Goal: Task Accomplishment & Management: Use online tool/utility

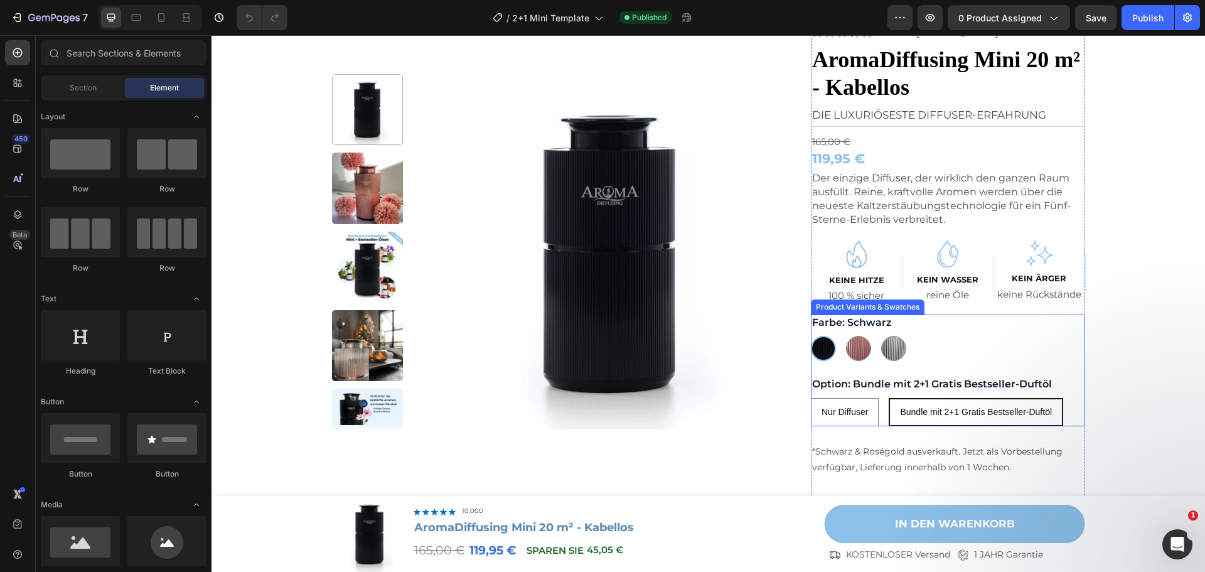
scroll to position [125, 0]
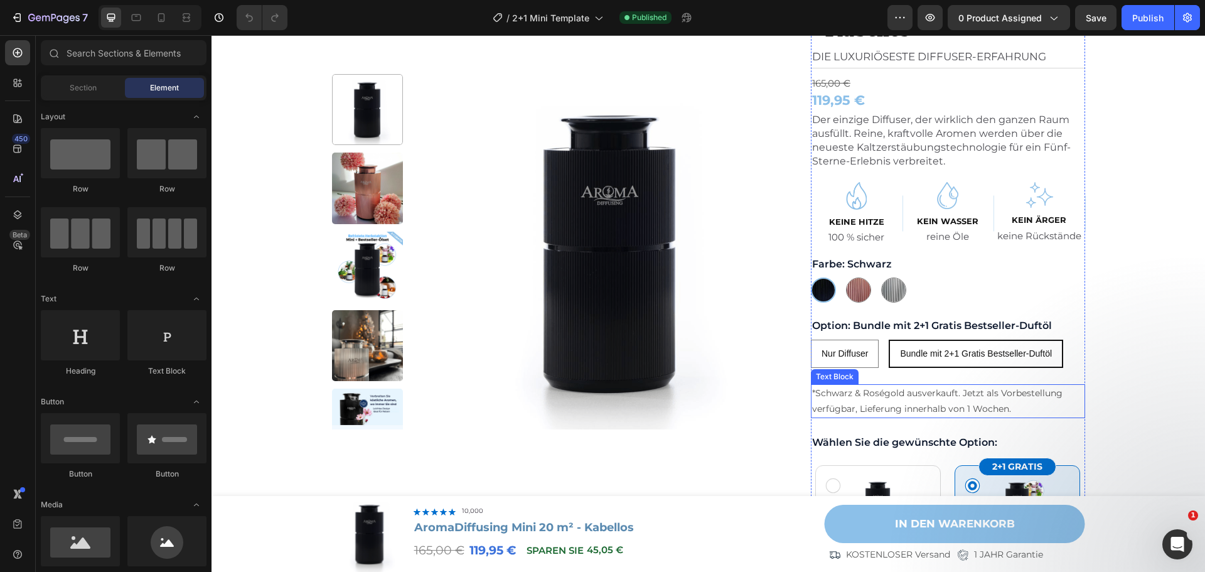
click at [942, 397] on p "*Schwarz & Roségold ausverkauft. Jetzt als Vorbestellung verfügbar, Lieferung i…" at bounding box center [948, 400] width 272 height 31
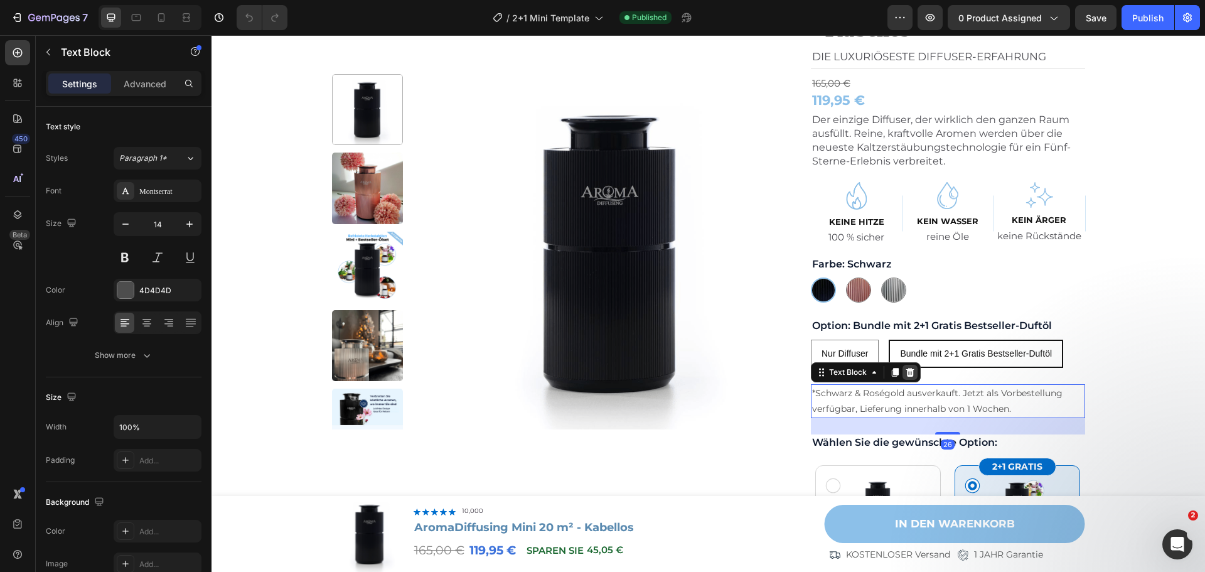
click at [908, 374] on icon at bounding box center [910, 372] width 8 height 9
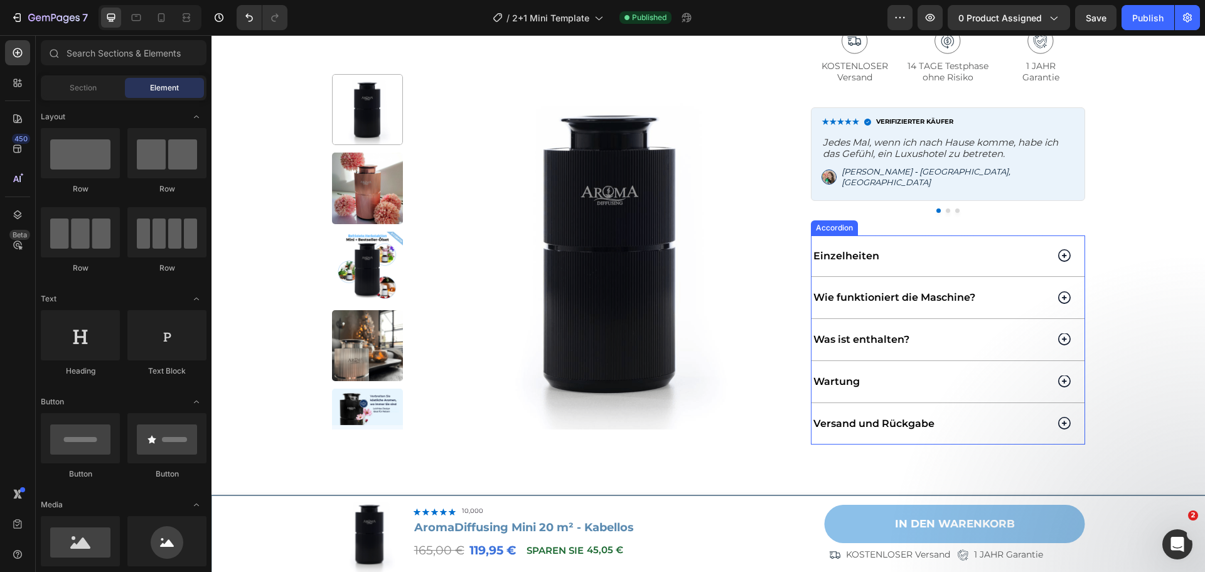
scroll to position [878, 0]
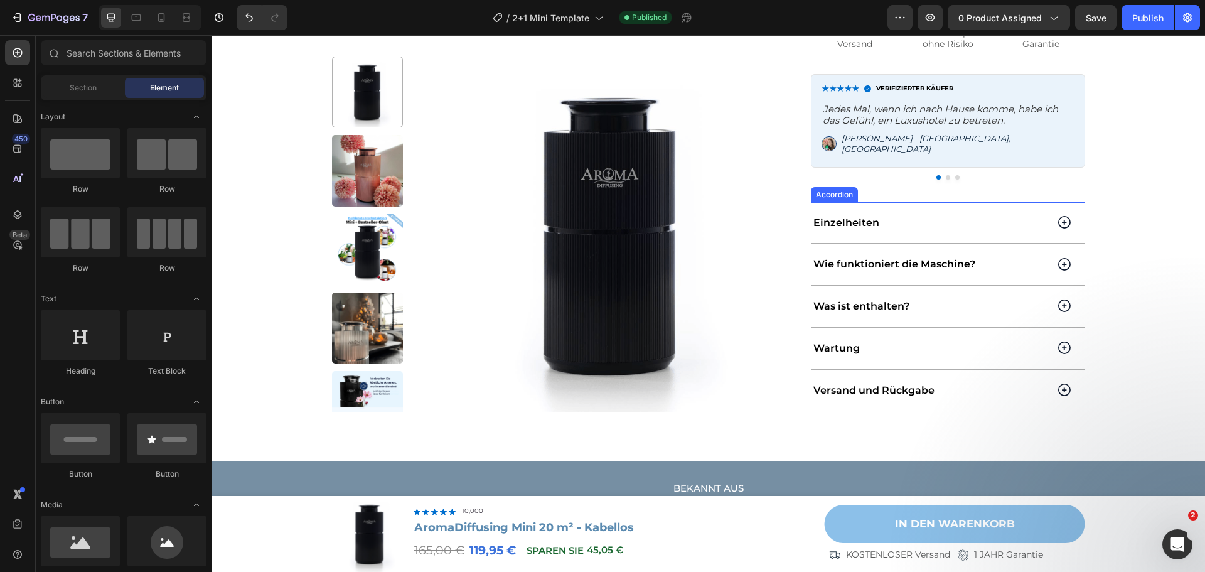
click at [1052, 380] on div "Versand und Rückgabe" at bounding box center [947, 390] width 273 height 41
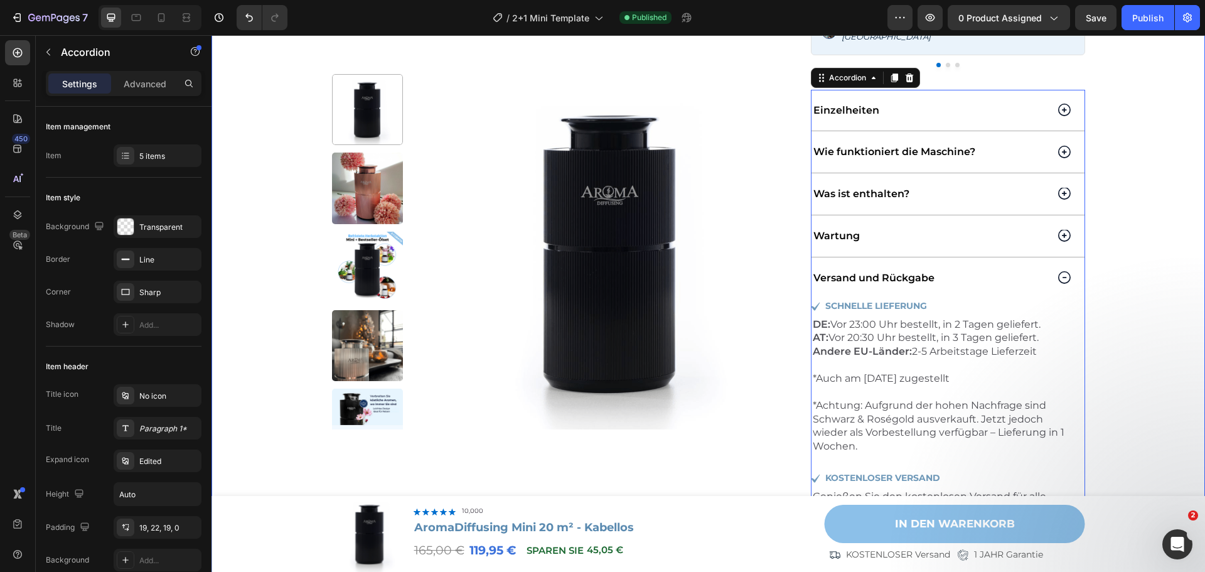
scroll to position [1004, 0]
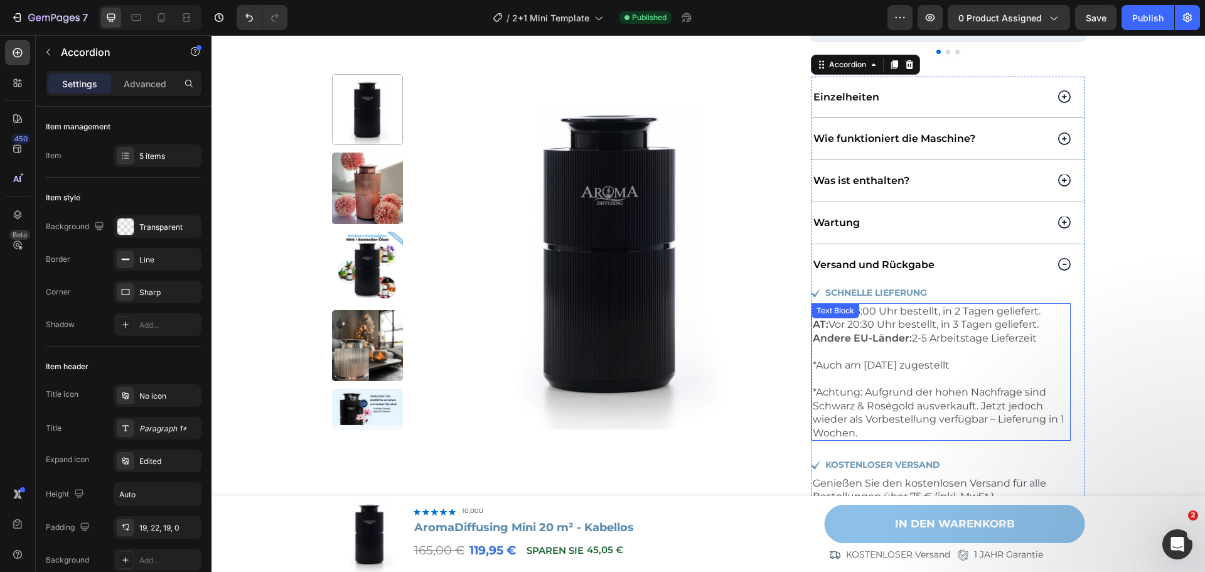
click at [928, 395] on p "*Auch am [DATE] zugestellt *Achtung: Aufgrund der hohen Nachfrage sind Schwarz …" at bounding box center [941, 399] width 257 height 82
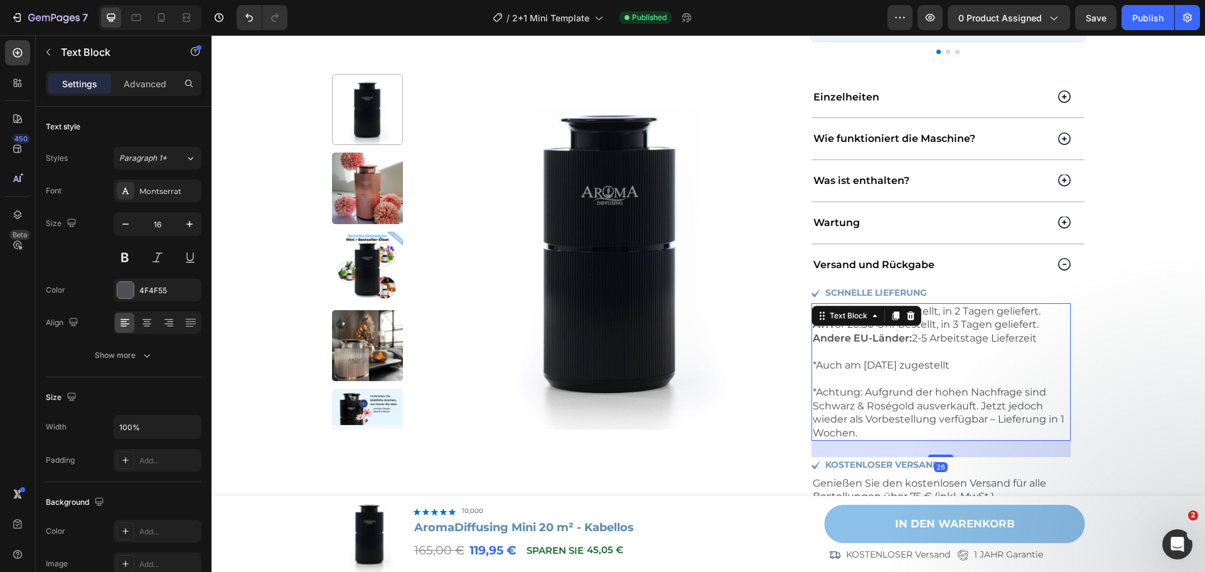
click at [870, 407] on p "*Auch am [DATE] zugestellt *Achtung: Aufgrund der hohen Nachfrage sind Schwarz …" at bounding box center [941, 399] width 257 height 82
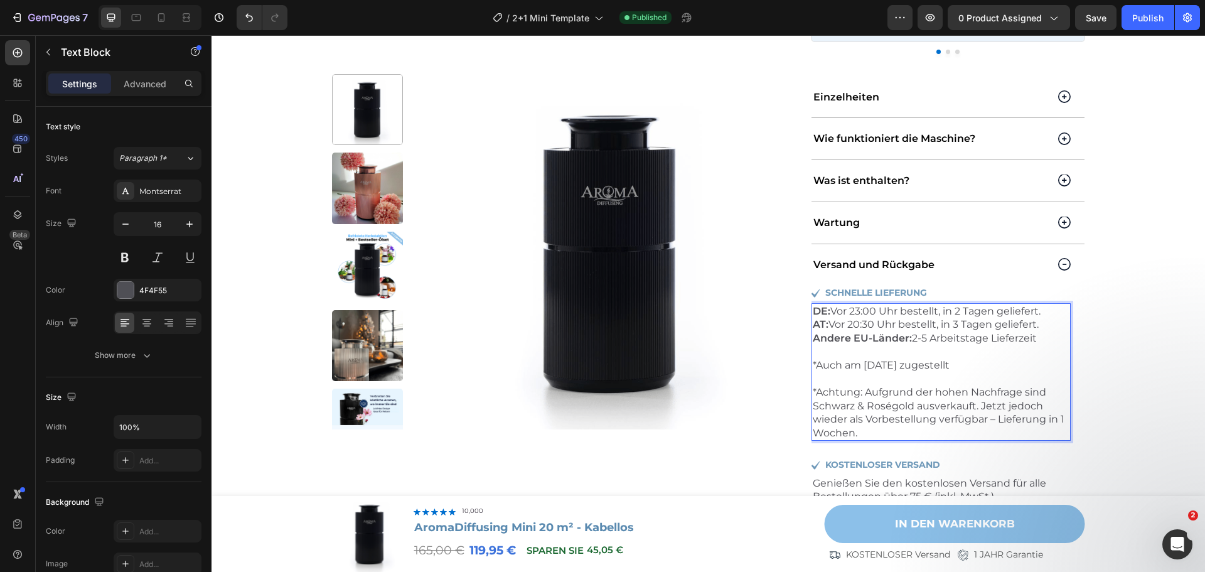
click at [850, 424] on p "*Auch am [DATE] zugestellt *Achtung: Aufgrund der hohen Nachfrage sind Schwarz …" at bounding box center [941, 399] width 257 height 82
click at [861, 424] on p "*Auch am [DATE] zugestellt *Achtung: Aufgrund der hohen Nachfrage sind Schwarz …" at bounding box center [941, 399] width 257 height 82
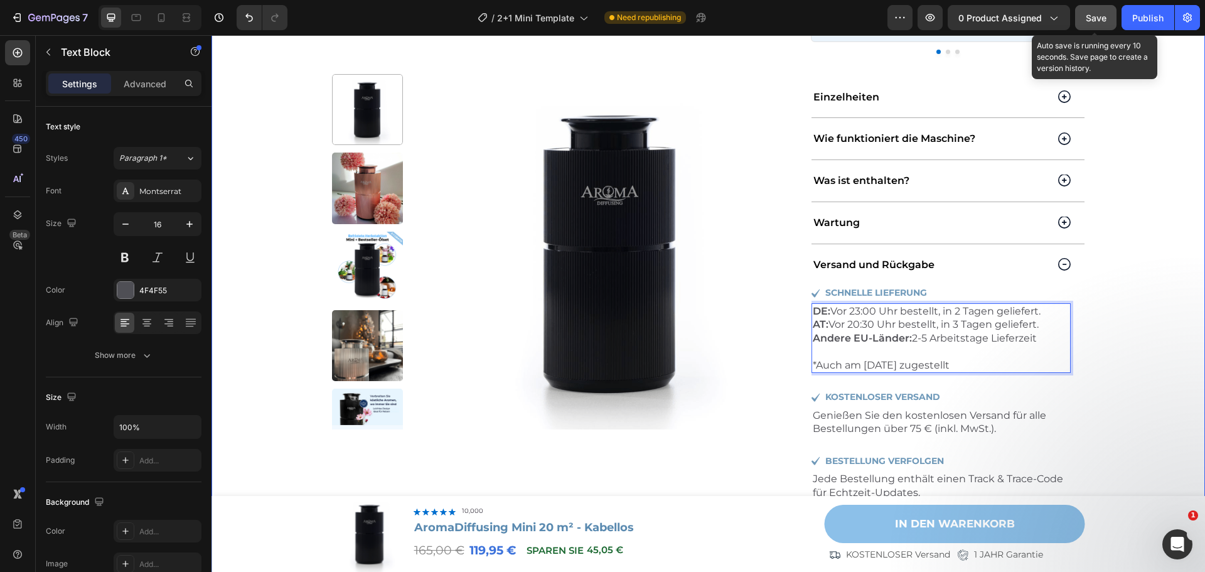
click at [1099, 21] on span "Save" at bounding box center [1095, 18] width 21 height 11
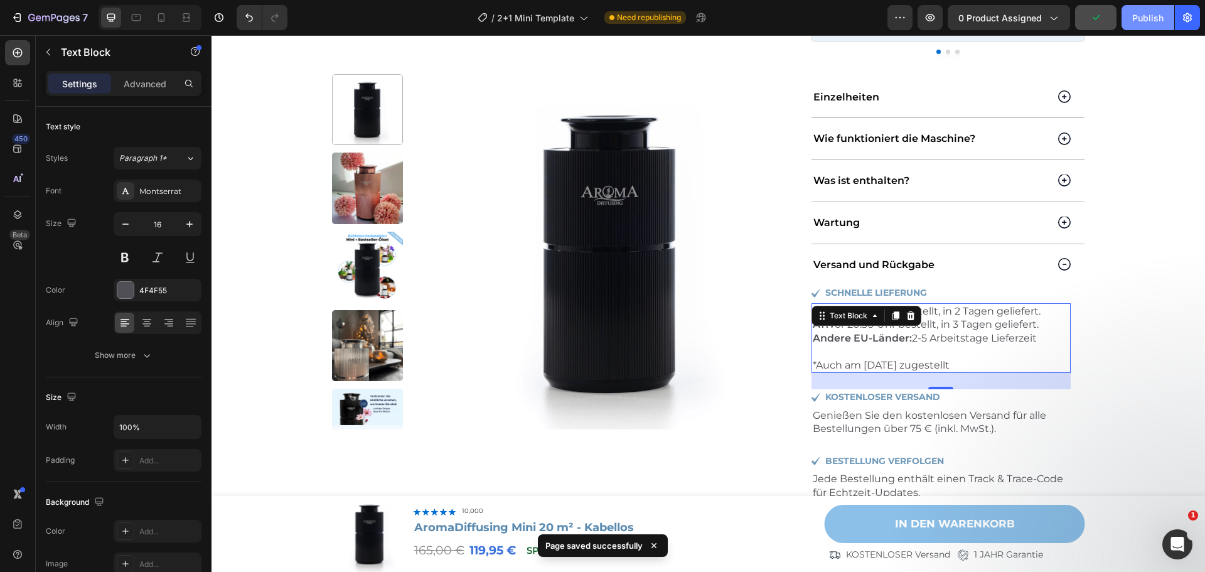
click at [1134, 23] on div "Publish" at bounding box center [1147, 17] width 31 height 13
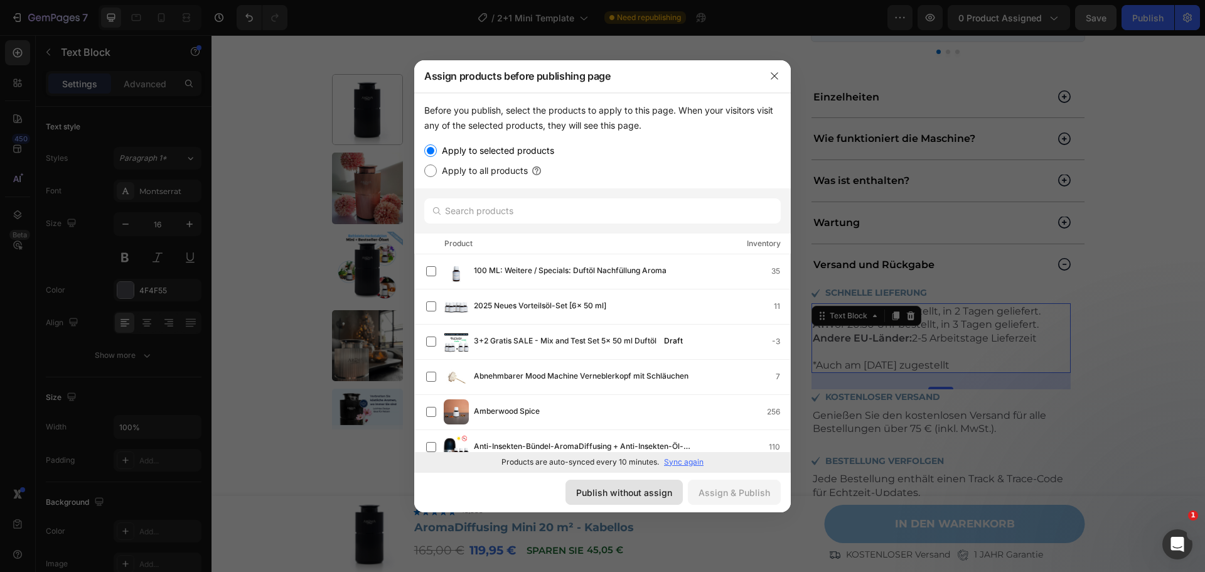
click at [657, 500] on button "Publish without assign" at bounding box center [623, 491] width 117 height 25
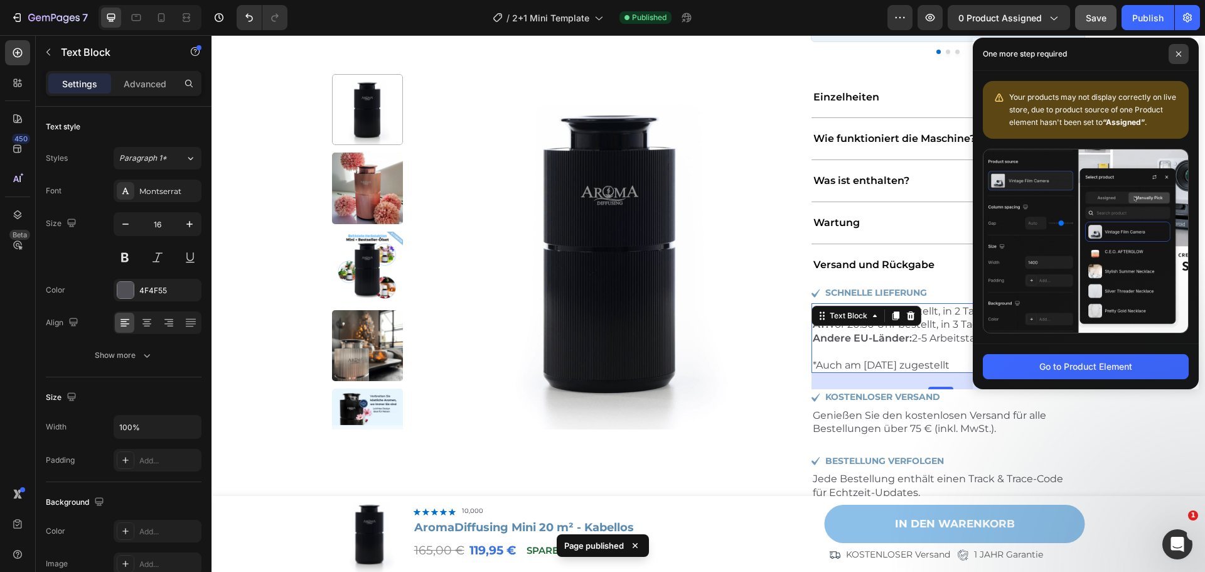
click at [1180, 55] on icon at bounding box center [1178, 54] width 6 height 6
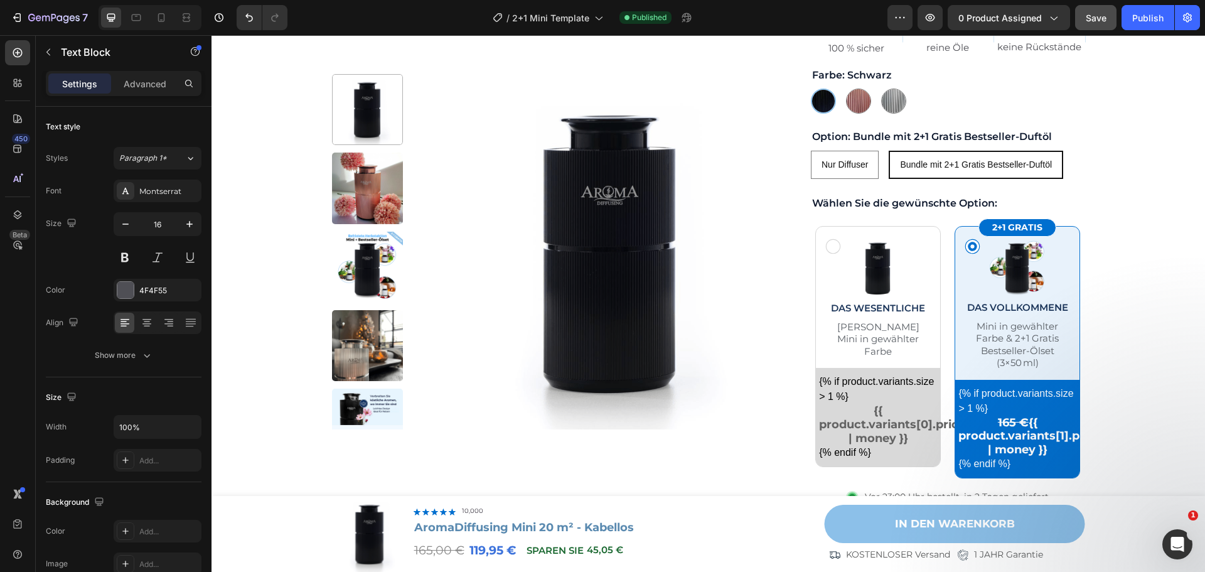
scroll to position [314, 0]
